Goal: Entertainment & Leisure: Consume media (video, audio)

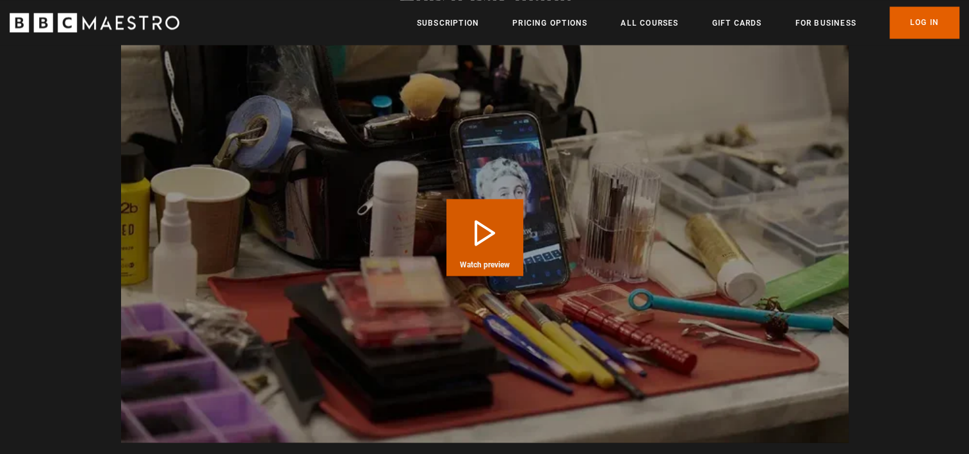
scroll to position [2306, 0]
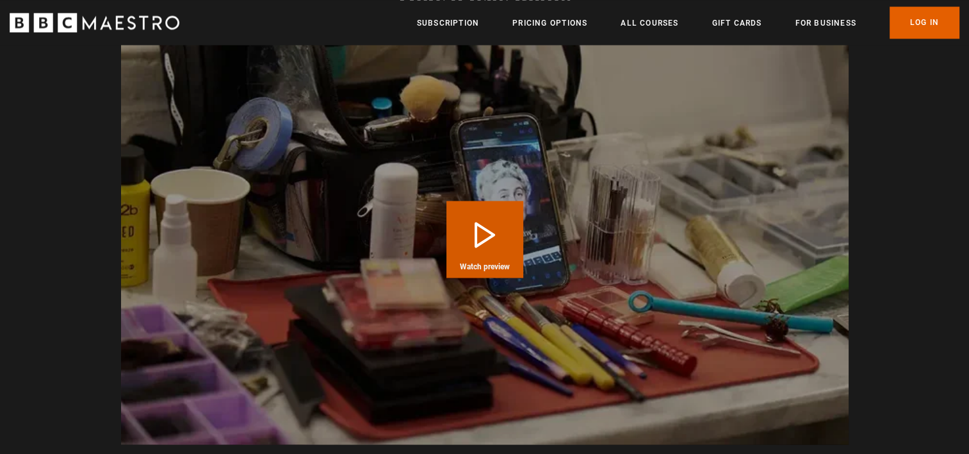
click at [487, 210] on button "Play Course overview for Writing with [PERSON_NAME] Watch preview" at bounding box center [485, 239] width 77 height 77
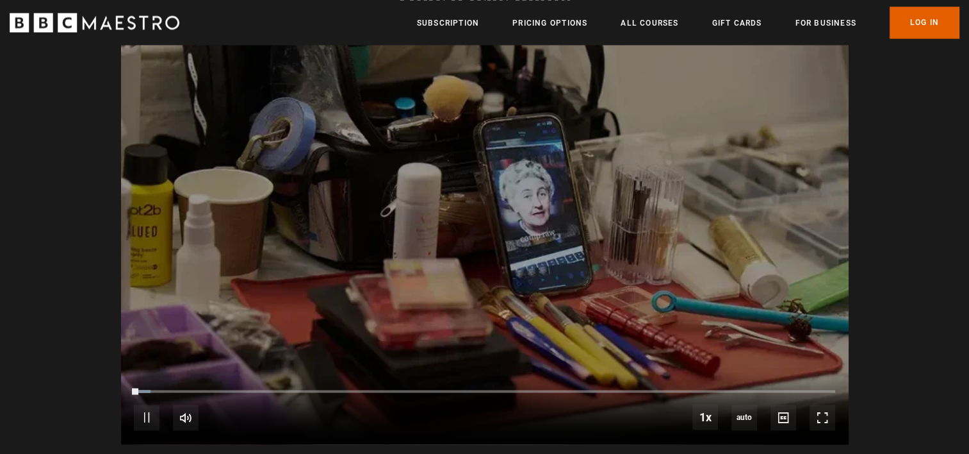
click at [534, 381] on div "10s Skip Back 10 seconds Pause 10s Skip Forward 10 seconds Loaded : 2.39% 05:57…" at bounding box center [485, 408] width 728 height 71
click at [541, 389] on div "06:04" at bounding box center [542, 391] width 2 height 4
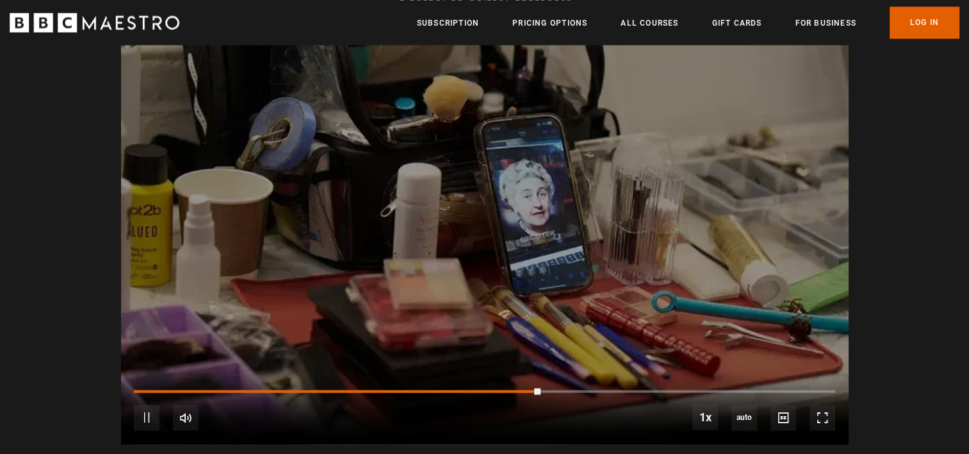
scroll to position [0, 503]
click at [757, 381] on div "10s Skip Back 10 seconds Pause 10s Skip Forward 10 seconds Loaded : 58.12% 09:1…" at bounding box center [485, 408] width 728 height 71
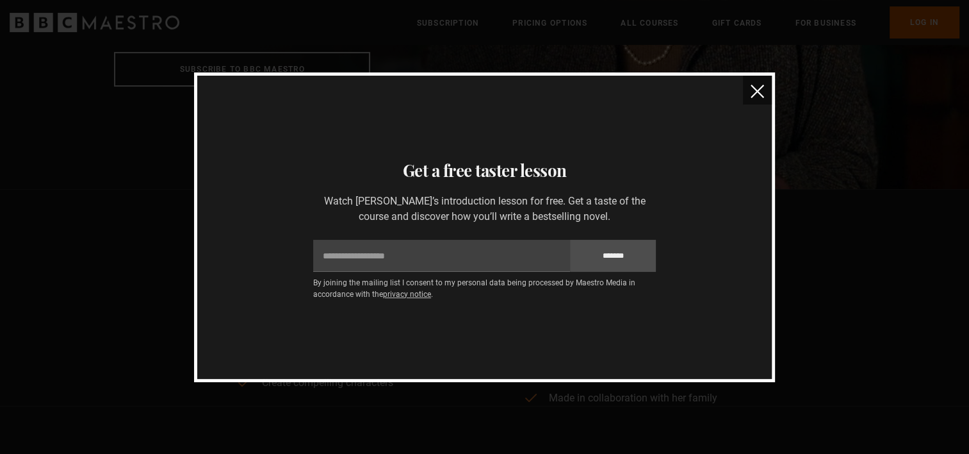
scroll to position [0, 0]
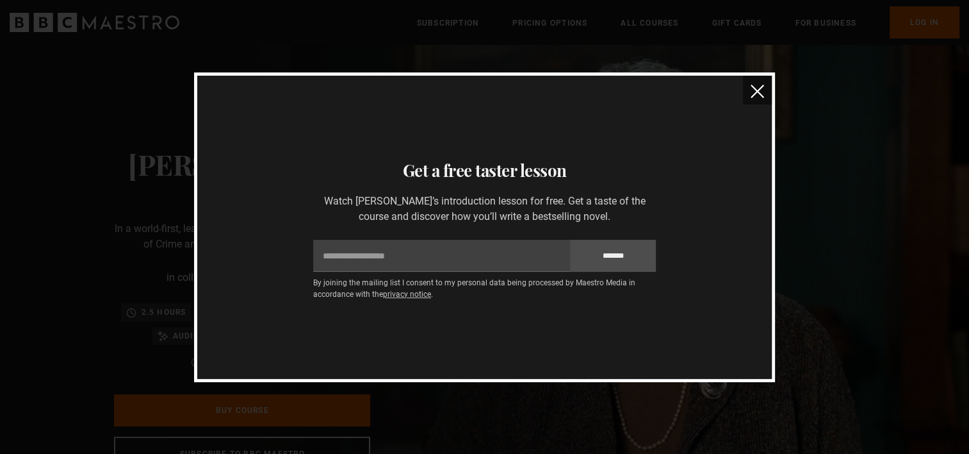
click at [753, 85] on img "close" at bounding box center [757, 91] width 13 height 13
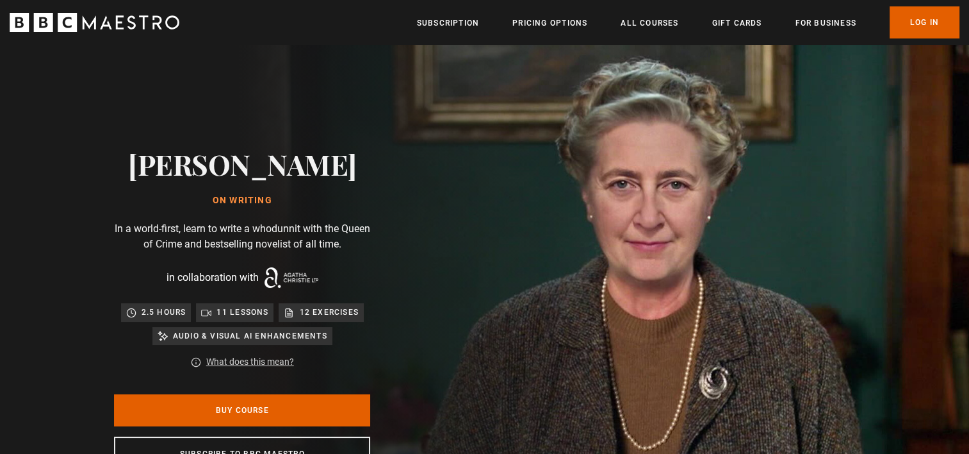
scroll to position [0, 167]
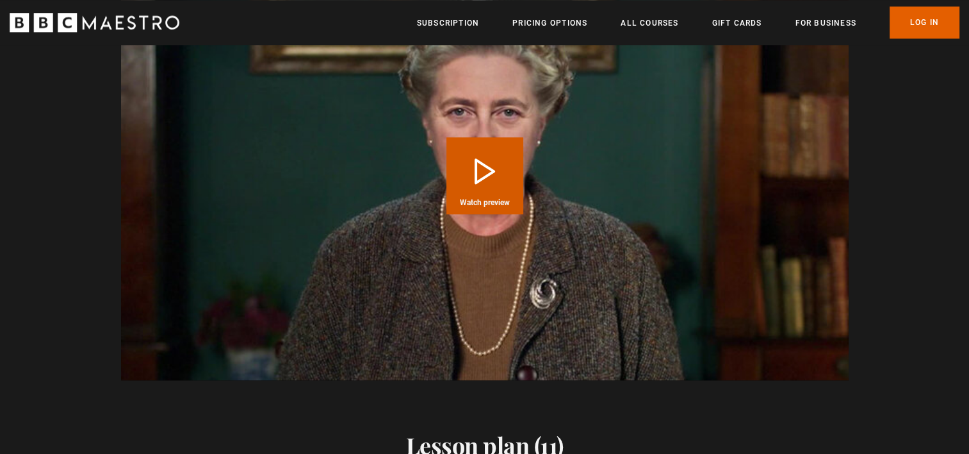
click at [471, 167] on button "Play Course overview for Writing with [PERSON_NAME] Watch preview" at bounding box center [485, 175] width 77 height 77
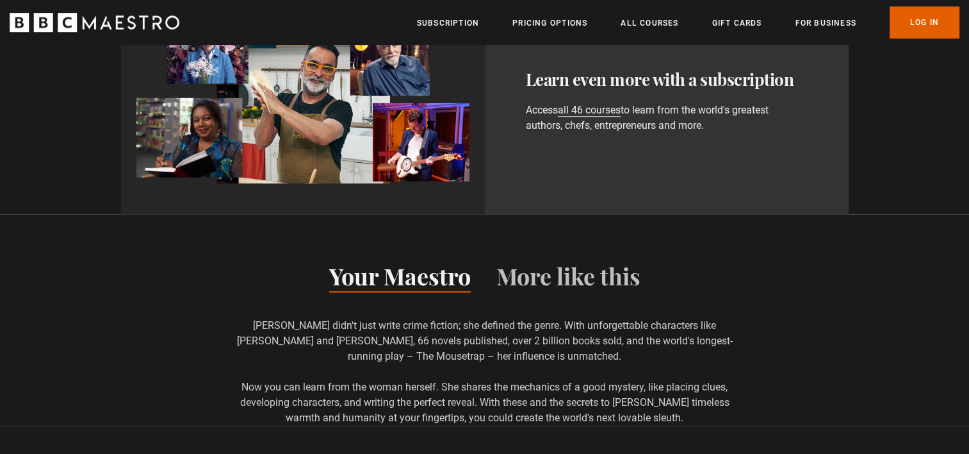
scroll to position [0, 839]
